Goal: Task Accomplishment & Management: Complete application form

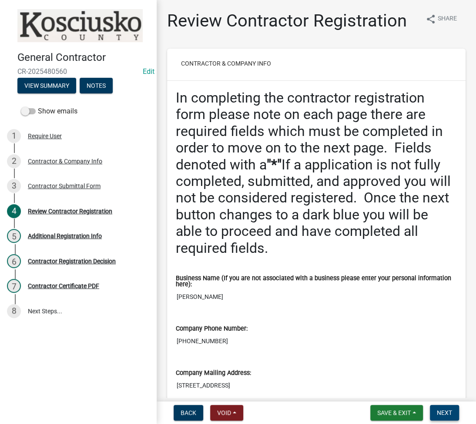
click at [449, 411] on span "Next" at bounding box center [444, 413] width 15 height 7
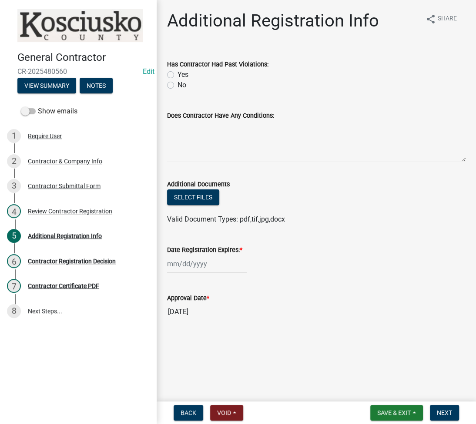
click at [177, 84] on label "No" at bounding box center [181, 85] width 9 height 10
click at [177, 84] on input "No" at bounding box center [180, 83] width 6 height 6
radio input "true"
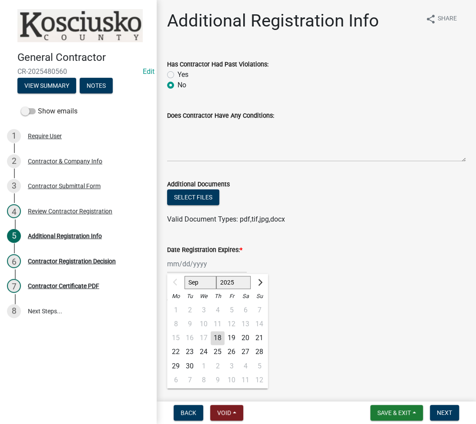
click at [191, 258] on div "Sep Oct Nov [DATE] 2026 2027 2028 2029 2030 2031 2032 2033 2034 2035 2036 2037 …" at bounding box center [207, 264] width 80 height 18
click at [318, 296] on div "Approval Date *" at bounding box center [316, 298] width 298 height 10
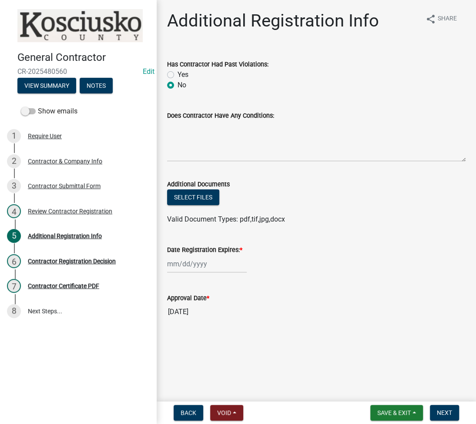
click at [215, 267] on div at bounding box center [207, 264] width 80 height 18
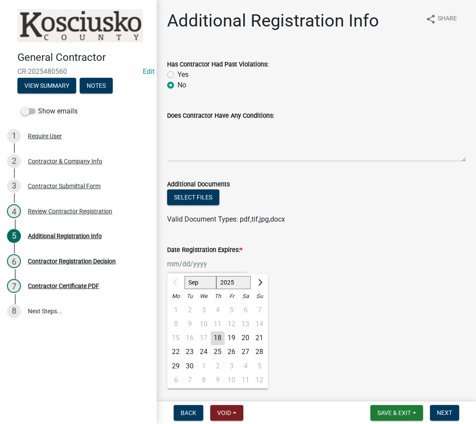
click at [224, 281] on select "2025 2026 2027 2028 2029 2030 2031 2032 2033 2034 2035 2036 2037 2038 2039 2040…" at bounding box center [233, 282] width 35 height 13
select select "2026"
click at [216, 276] on select "2025 2026 2027 2028 2029 2030 2031 2032 2033 2034 2035 2036 2037 2038 2039 2040…" at bounding box center [233, 282] width 35 height 13
click at [232, 337] on div "18" at bounding box center [231, 338] width 14 height 14
type input "[DATE]"
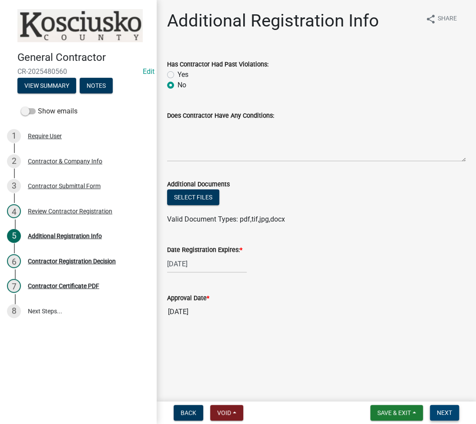
click at [447, 410] on span "Next" at bounding box center [444, 413] width 15 height 7
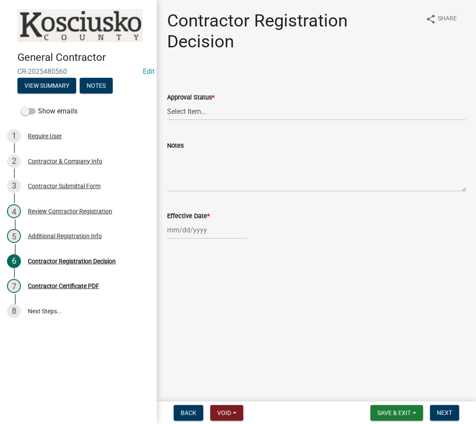
click at [275, 101] on div "Approval Status *" at bounding box center [316, 97] width 298 height 10
click at [265, 111] on select "Select Item... Approved Denied" at bounding box center [316, 112] width 298 height 18
click at [167, 103] on select "Select Item... Approved Denied" at bounding box center [316, 112] width 298 height 18
select select "8e4351d7-4ebf-4714-a7c9-c8187f00e083"
click at [178, 228] on div at bounding box center [207, 230] width 80 height 18
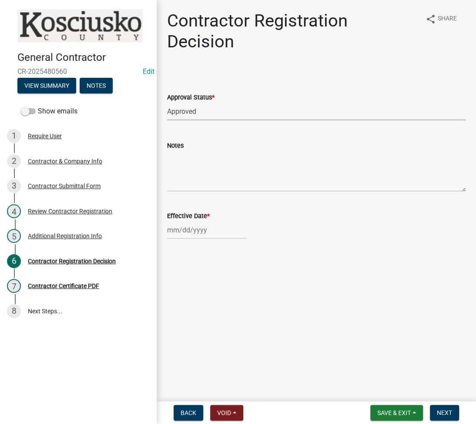
select select "9"
select select "2025"
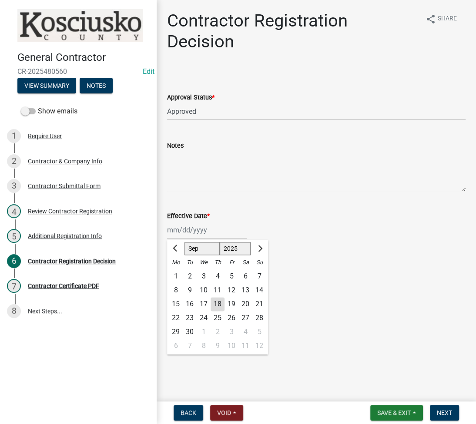
click at [217, 301] on div "18" at bounding box center [217, 304] width 14 height 14
type input "[DATE]"
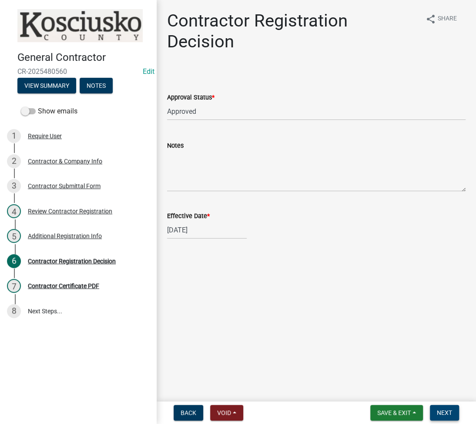
click at [441, 414] on span "Next" at bounding box center [444, 413] width 15 height 7
